Goal: Task Accomplishment & Management: Manage account settings

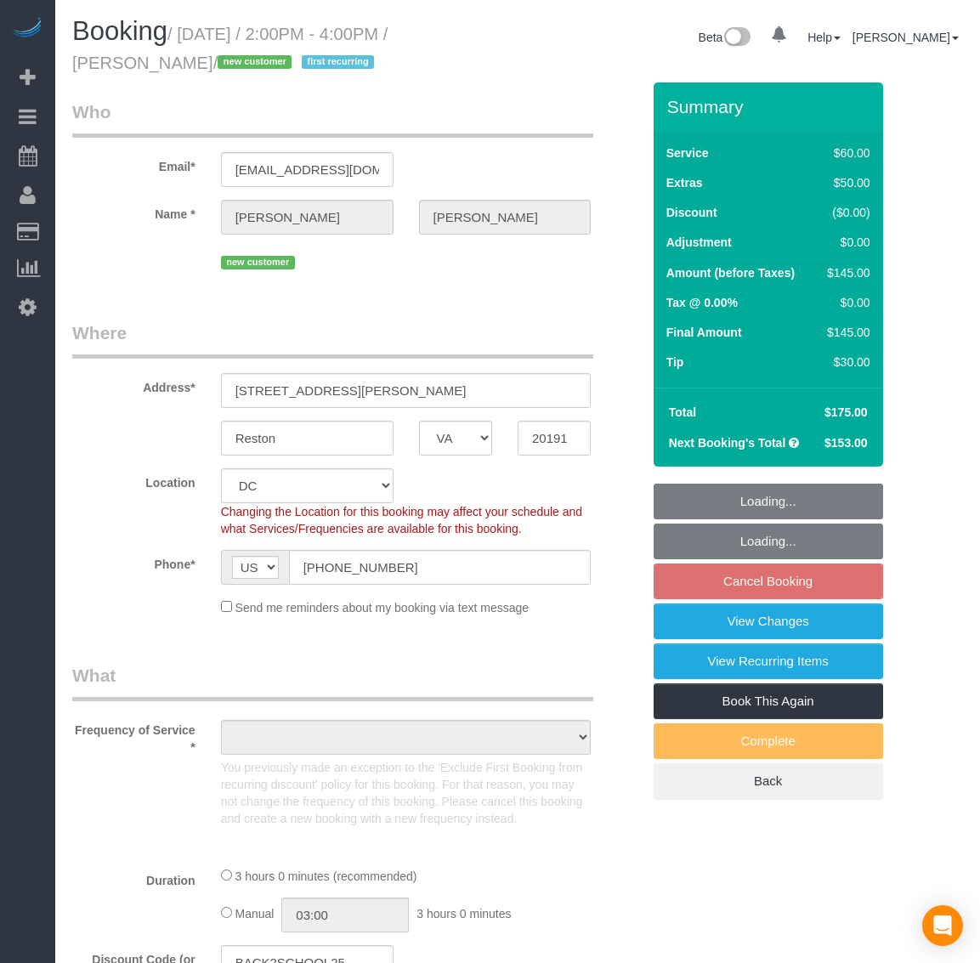
select select "VA"
select select "spot4"
select select "number:1"
select select "number:26"
select select "number:35"
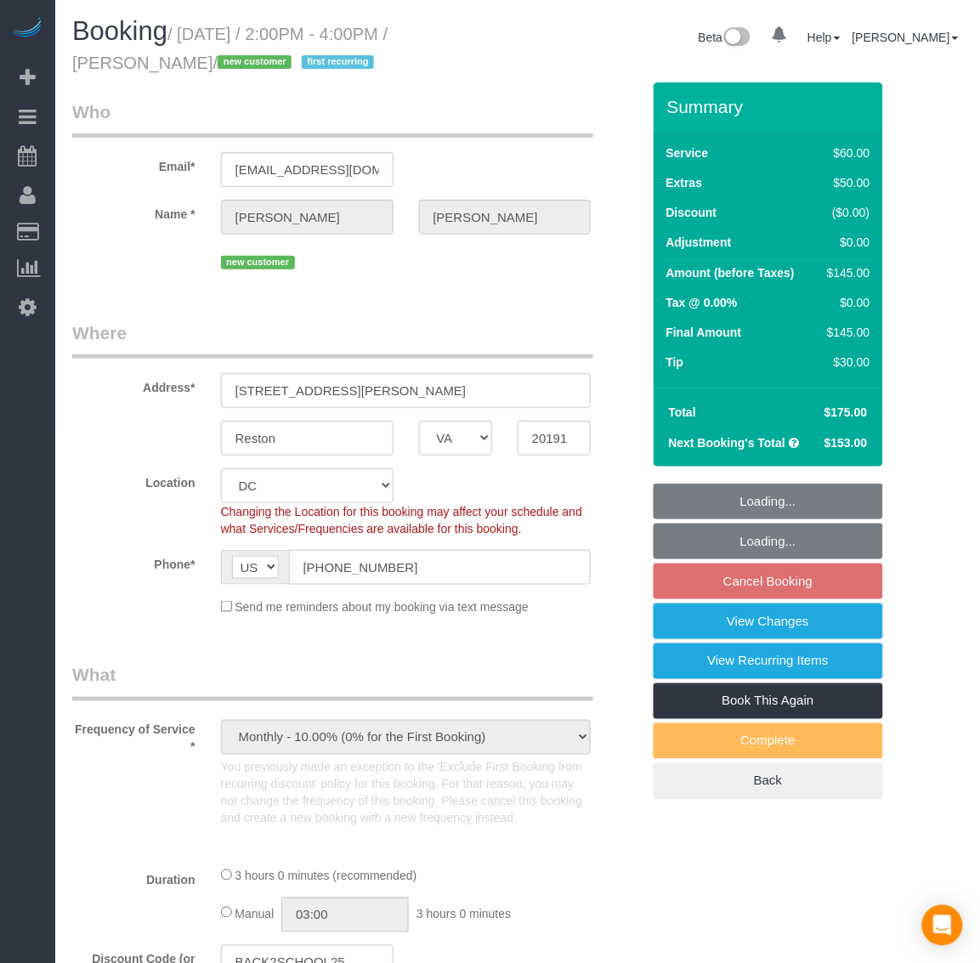
select select "object:1003"
select select "1"
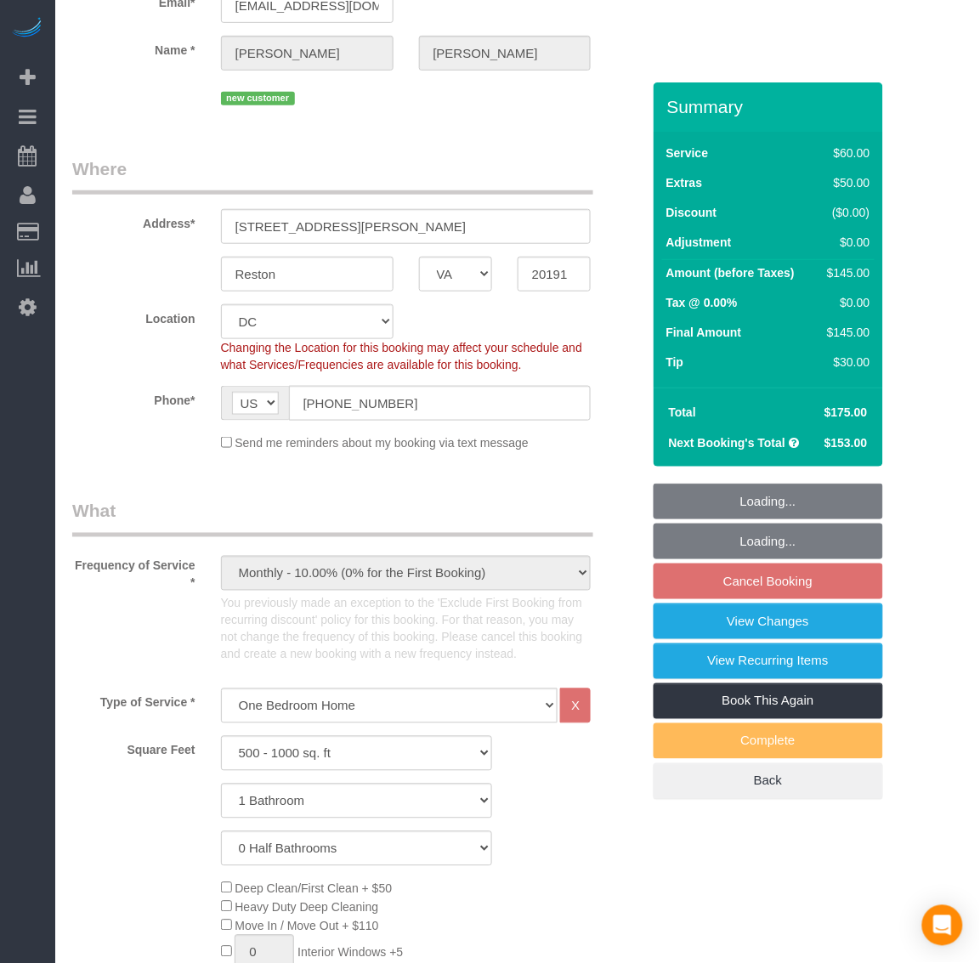
select select "1"
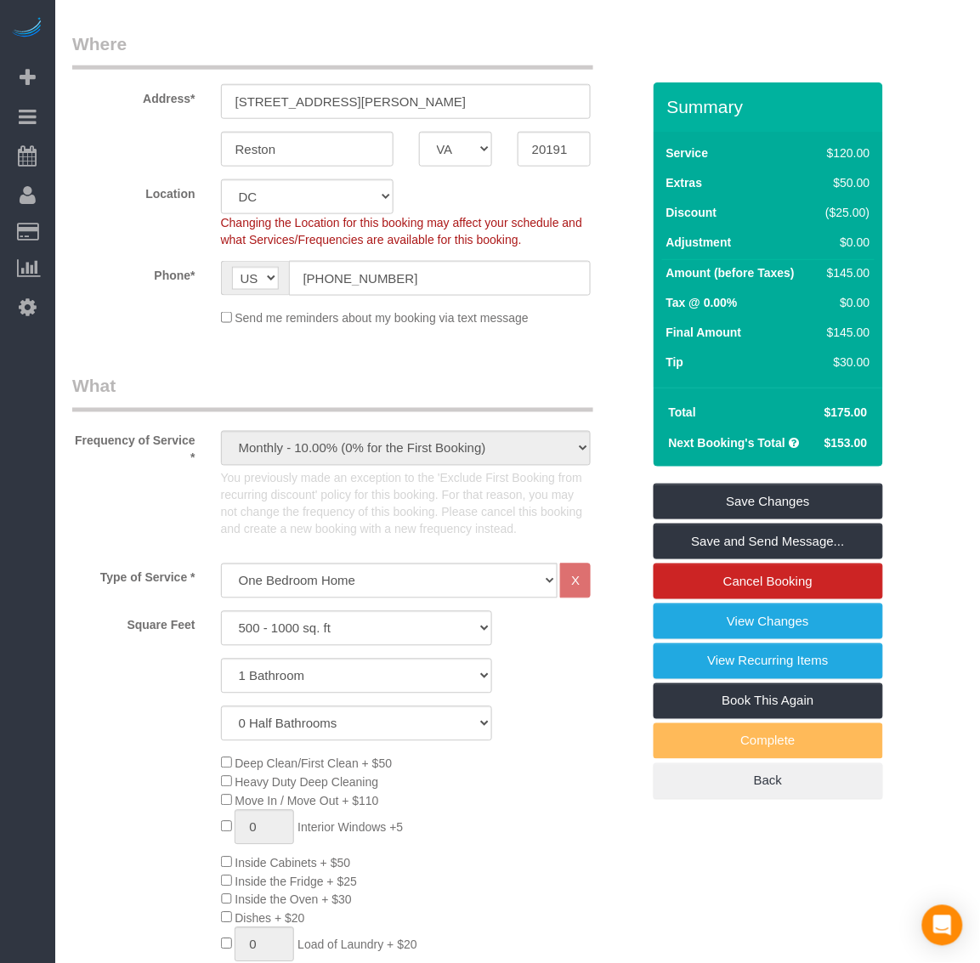
scroll to position [106, 0]
